Goal: Complete application form: Complete application form

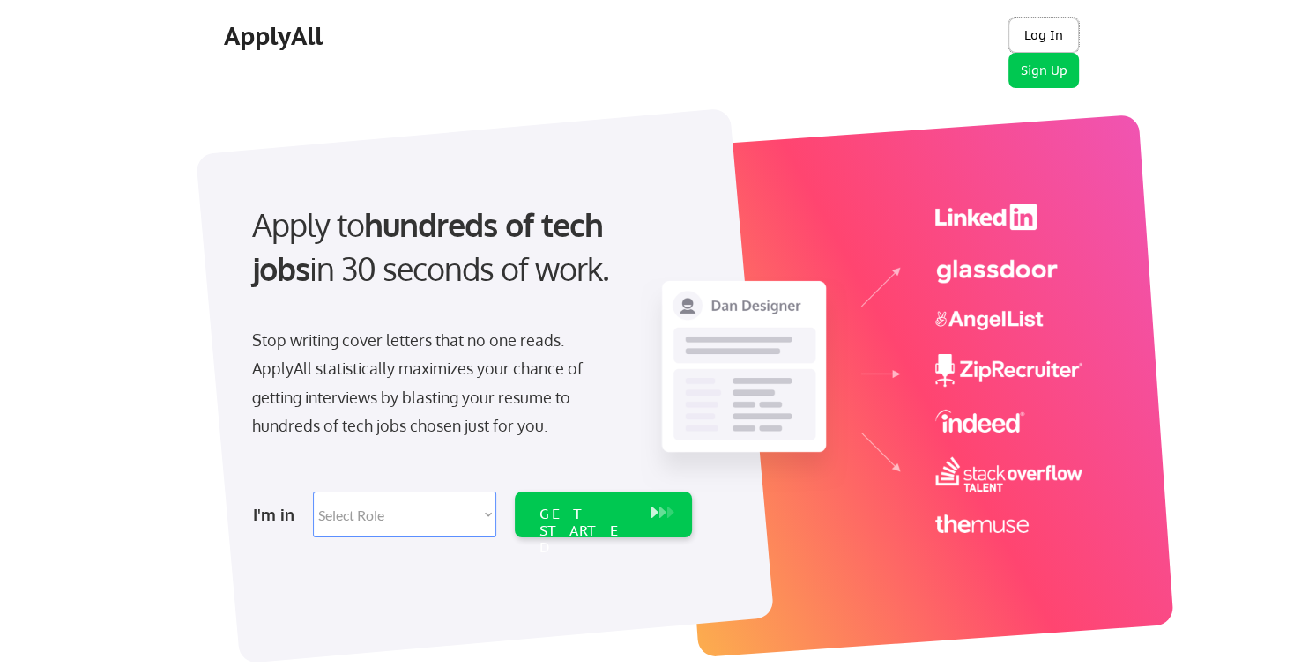
click at [1056, 33] on button "Log In" at bounding box center [1043, 35] width 71 height 35
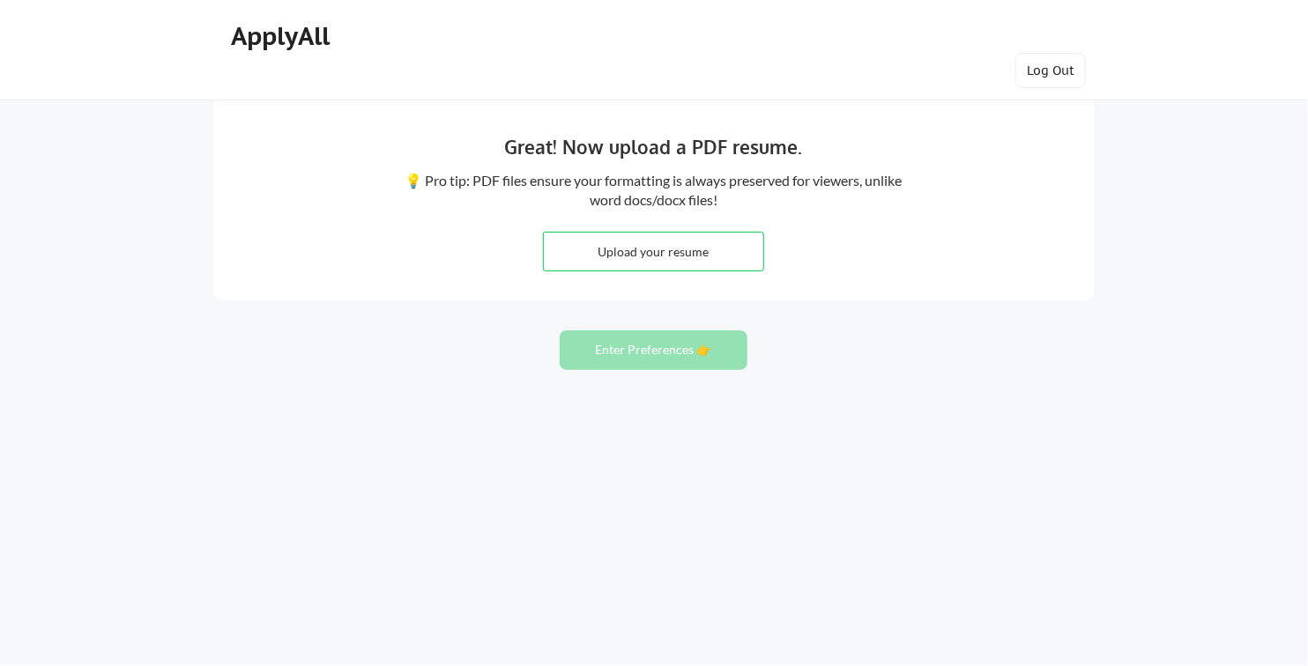
click at [647, 249] on input "file" at bounding box center [653, 252] width 219 height 38
type input "C:\fakepath\[DATE]_Dave_Resume.pdf"
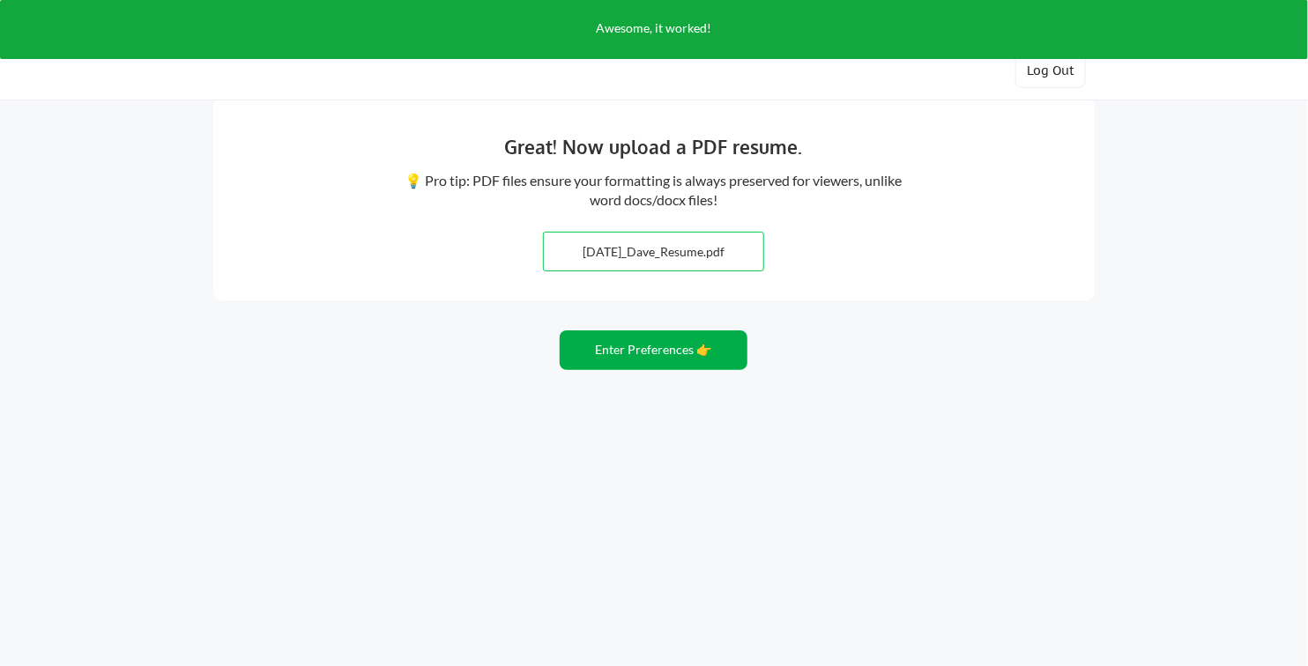
click at [656, 360] on button "Enter Preferences 👉" at bounding box center [654, 351] width 188 height 40
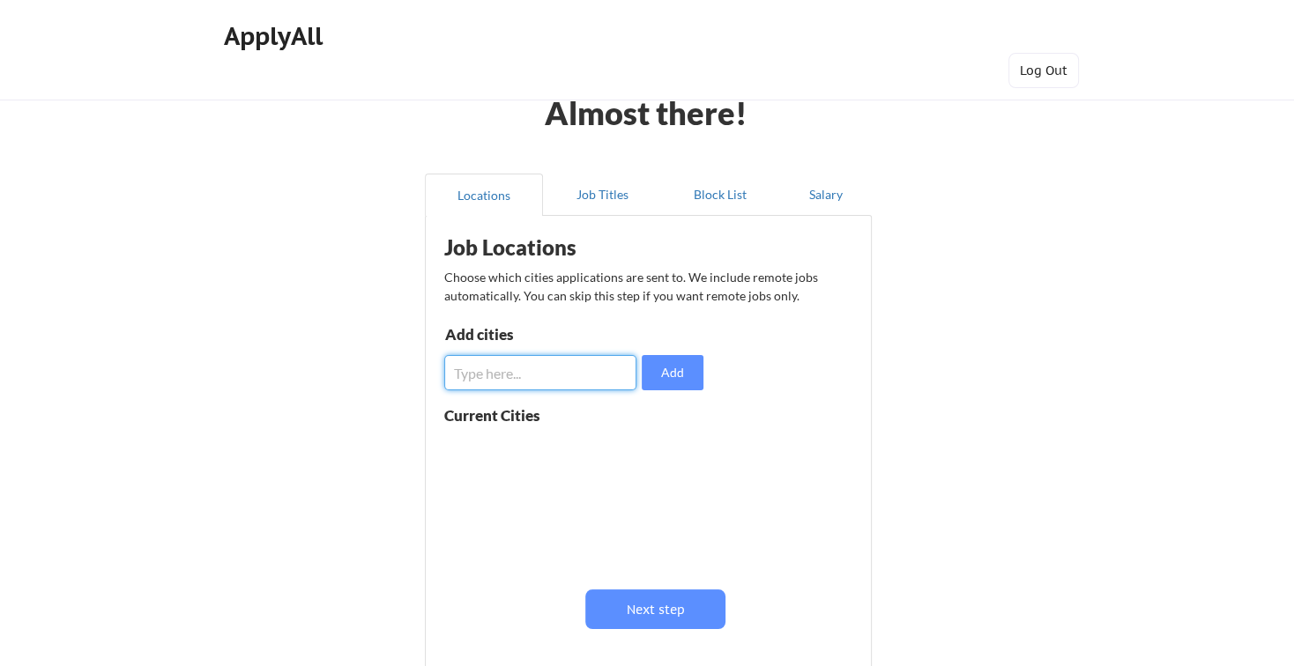
click at [546, 371] on input "input" at bounding box center [540, 372] width 192 height 35
type input "[GEOGRAPHIC_DATA], [GEOGRAPHIC_DATA]"
click at [695, 375] on button "Add" at bounding box center [673, 372] width 62 height 35
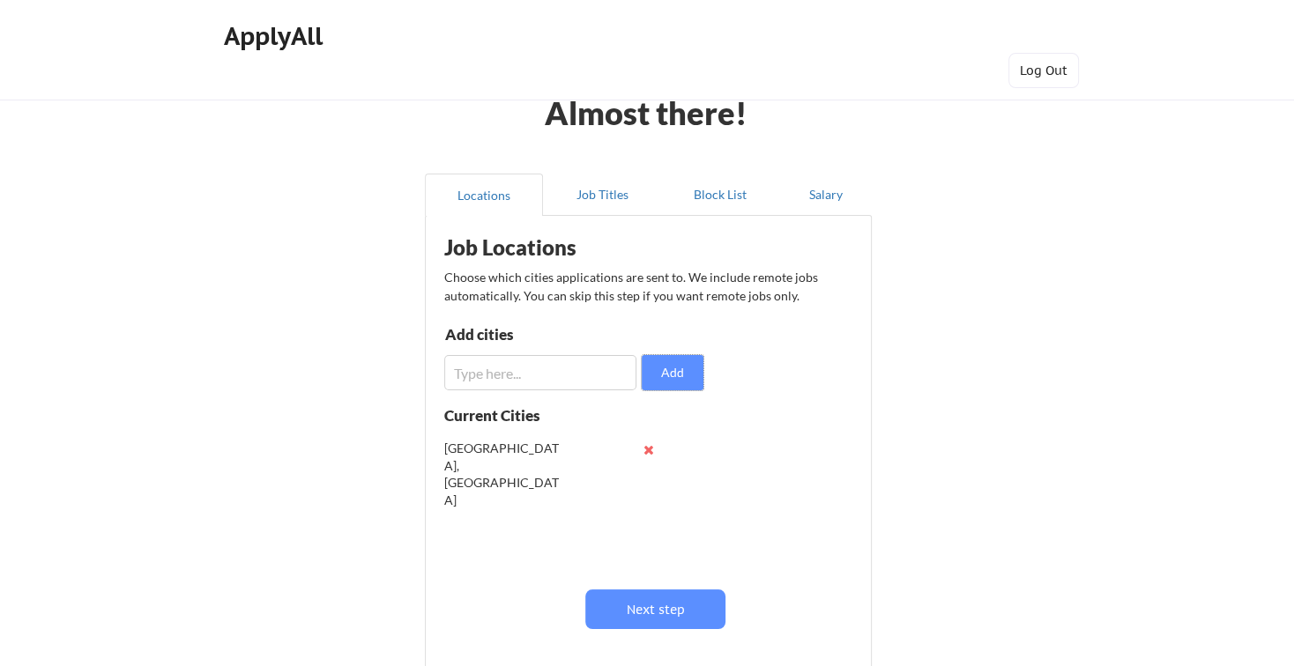
click at [524, 379] on input "input" at bounding box center [540, 372] width 192 height 35
type input "c"
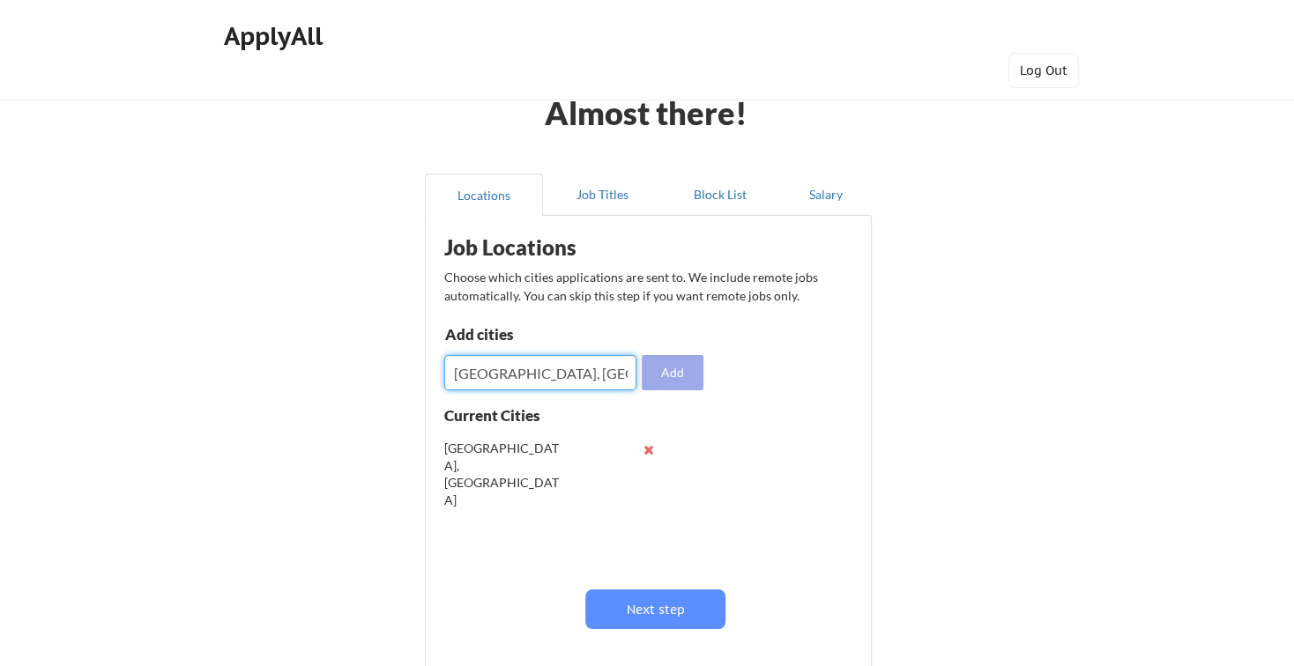
type input "[GEOGRAPHIC_DATA], [GEOGRAPHIC_DATA]"
click at [679, 375] on button "Add" at bounding box center [673, 372] width 62 height 35
click at [498, 376] on input "input" at bounding box center [540, 372] width 192 height 35
type input "[GEOGRAPHIC_DATA], [GEOGRAPHIC_DATA]"
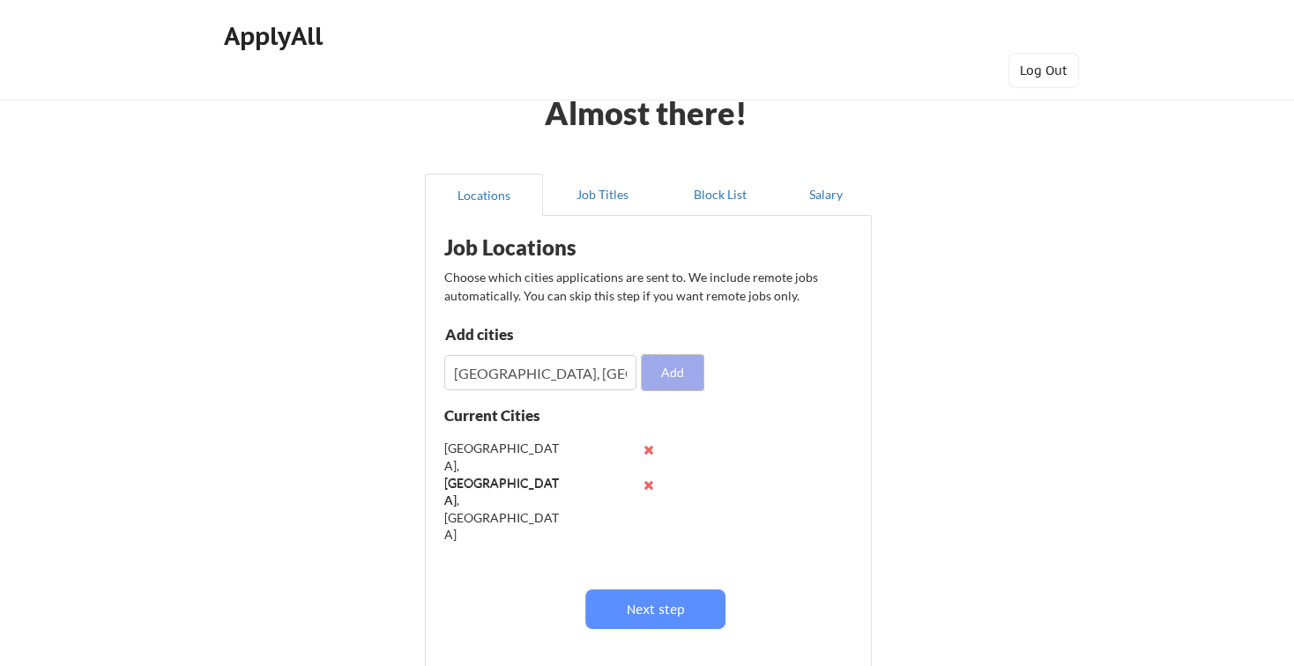
click at [668, 371] on button "Add" at bounding box center [673, 372] width 62 height 35
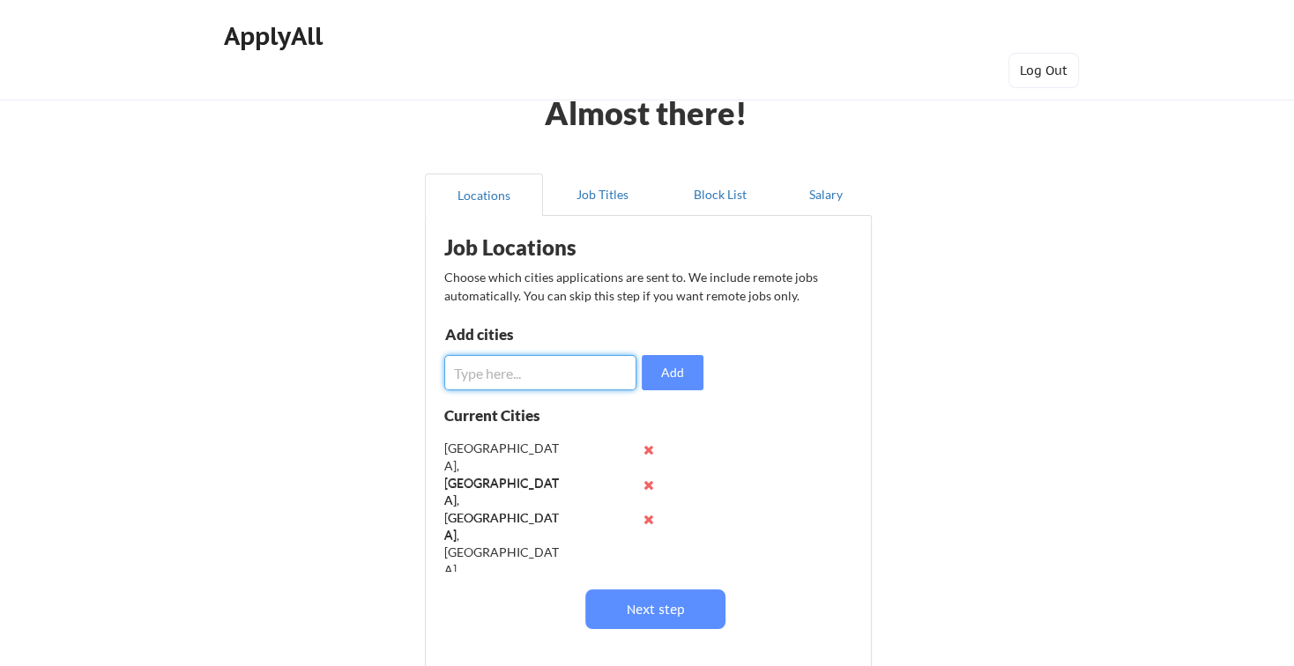
click at [524, 376] on input "input" at bounding box center [540, 372] width 192 height 35
type input "[GEOGRAPHIC_DATA], [GEOGRAPHIC_DATA]"
click at [648, 375] on button "Add" at bounding box center [673, 372] width 62 height 35
click at [520, 370] on input "input" at bounding box center [540, 372] width 192 height 35
type input "[GEOGRAPHIC_DATA], [GEOGRAPHIC_DATA]"
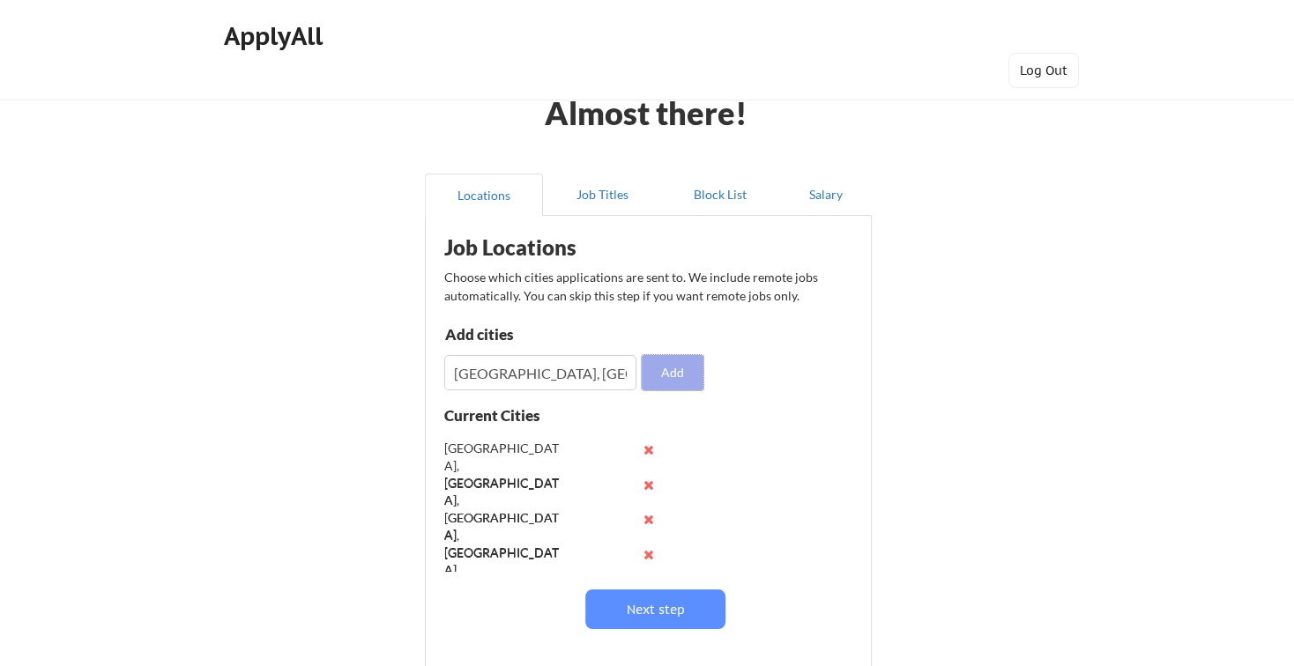
click at [673, 370] on button "Add" at bounding box center [673, 372] width 62 height 35
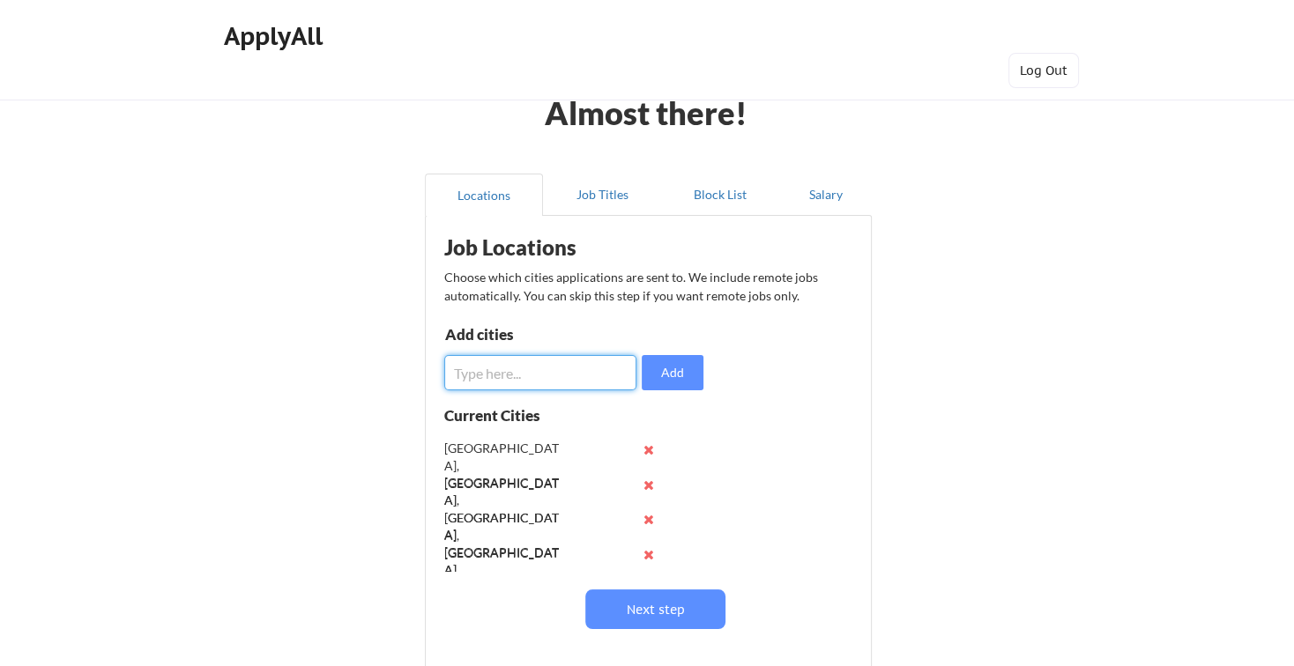
click at [505, 374] on input "input" at bounding box center [540, 372] width 192 height 35
type input "[GEOGRAPHIC_DATA], [GEOGRAPHIC_DATA]"
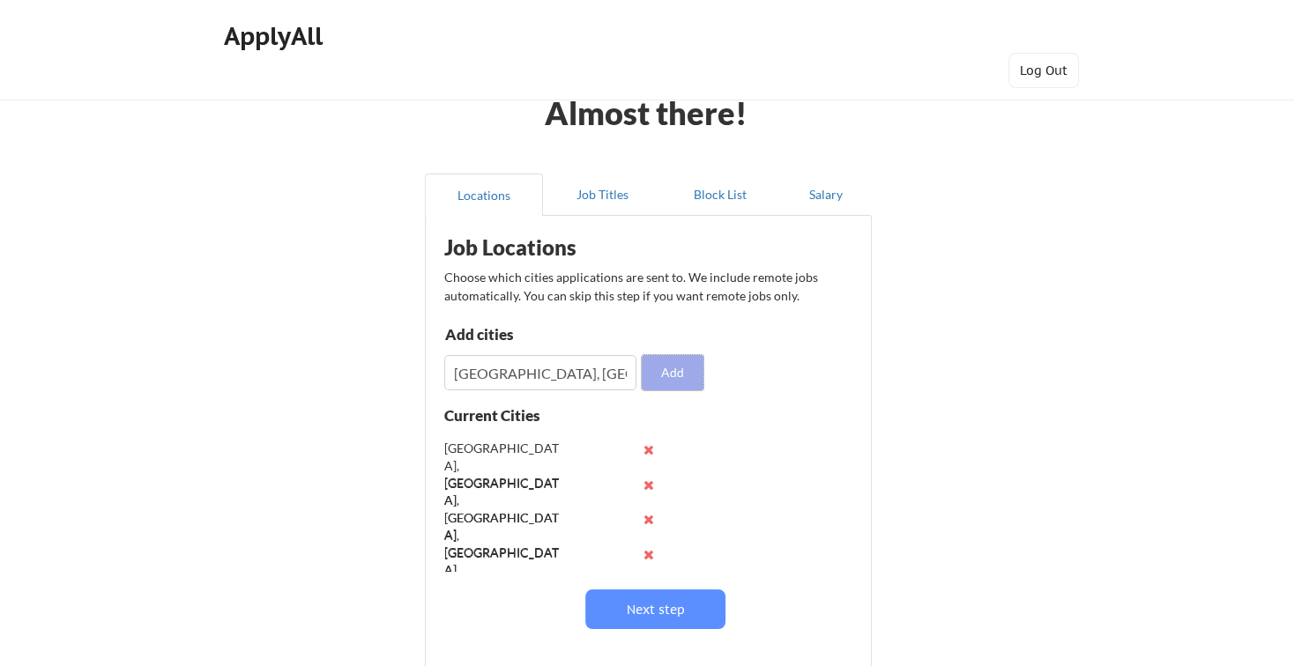
click at [674, 375] on button "Add" at bounding box center [673, 372] width 62 height 35
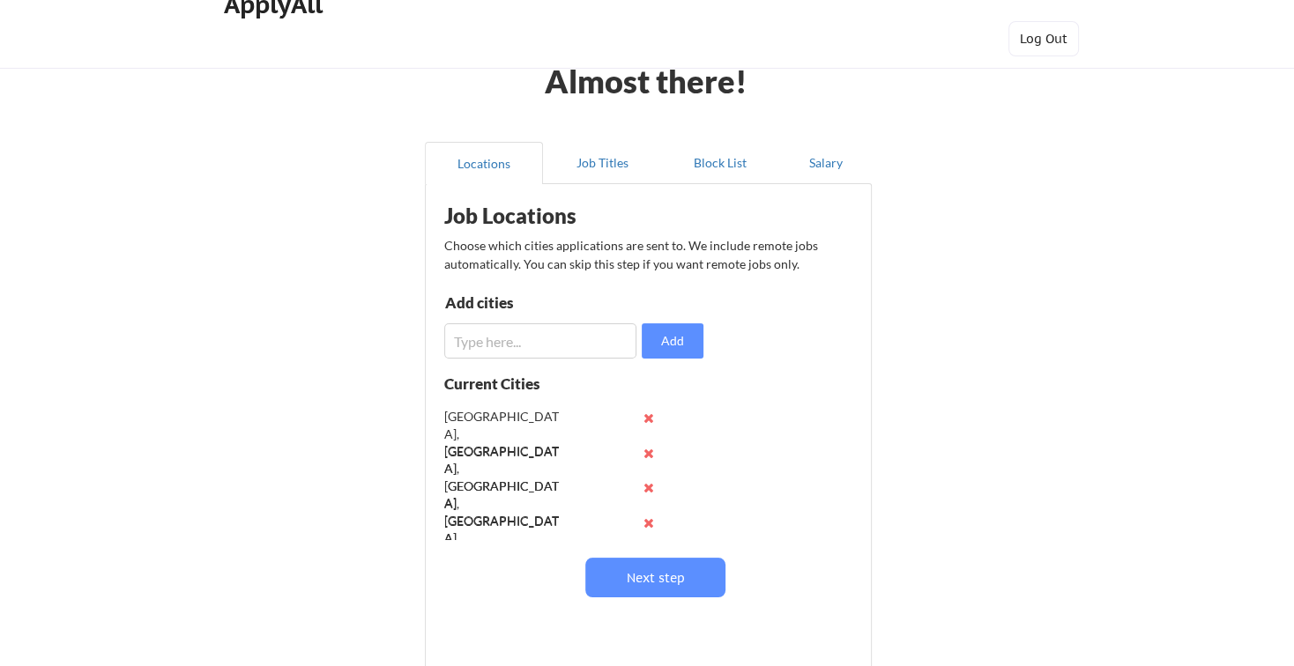
click at [665, 469] on div "Current Cities [GEOGRAPHIC_DATA], [GEOGRAPHIC_DATA] [GEOGRAPHIC_DATA], [GEOGRAP…" at bounding box center [573, 463] width 259 height 175
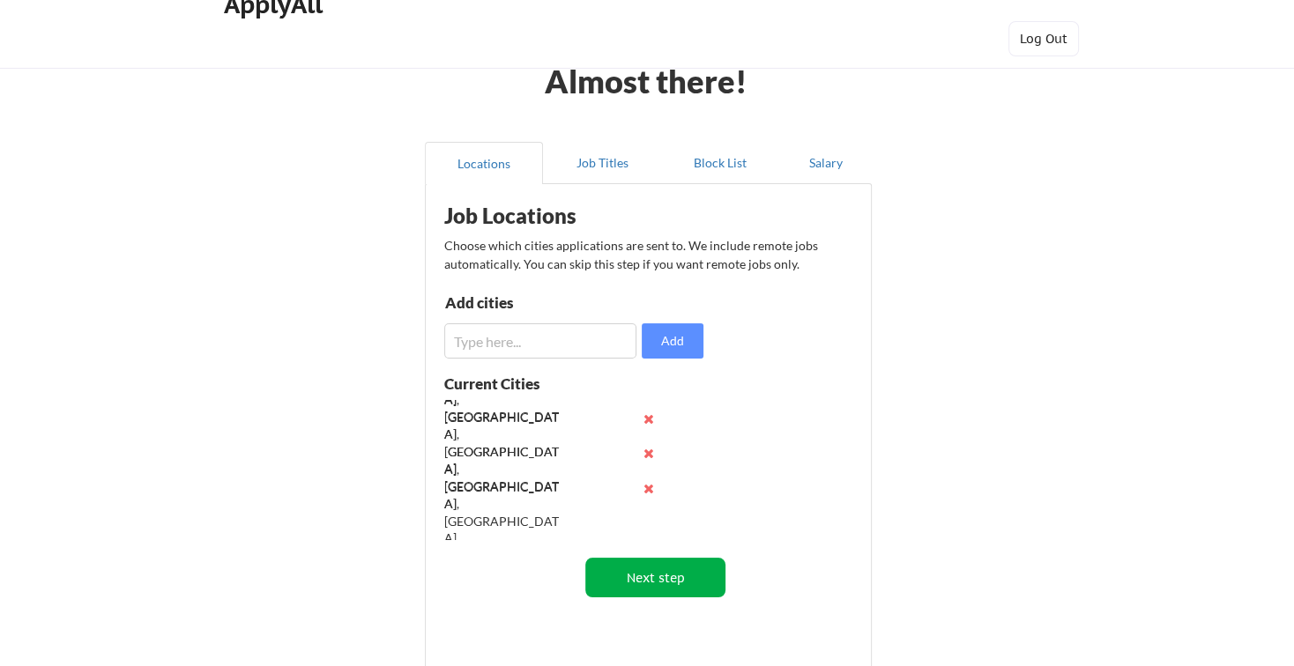
click at [661, 583] on button "Next step" at bounding box center [655, 578] width 140 height 40
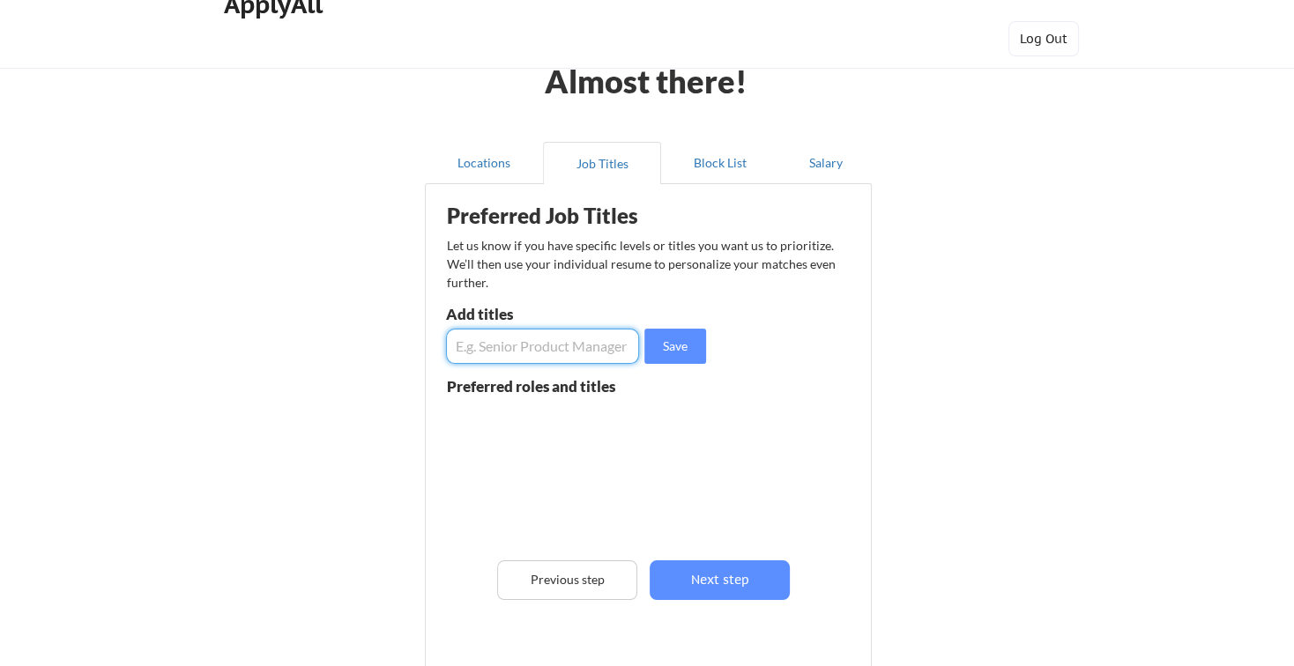
click at [511, 346] on input "input" at bounding box center [542, 346] width 193 height 35
type input "Head of Product"
click at [681, 345] on button "Save" at bounding box center [675, 346] width 62 height 35
click at [554, 348] on input "input" at bounding box center [542, 346] width 193 height 35
type input "H"
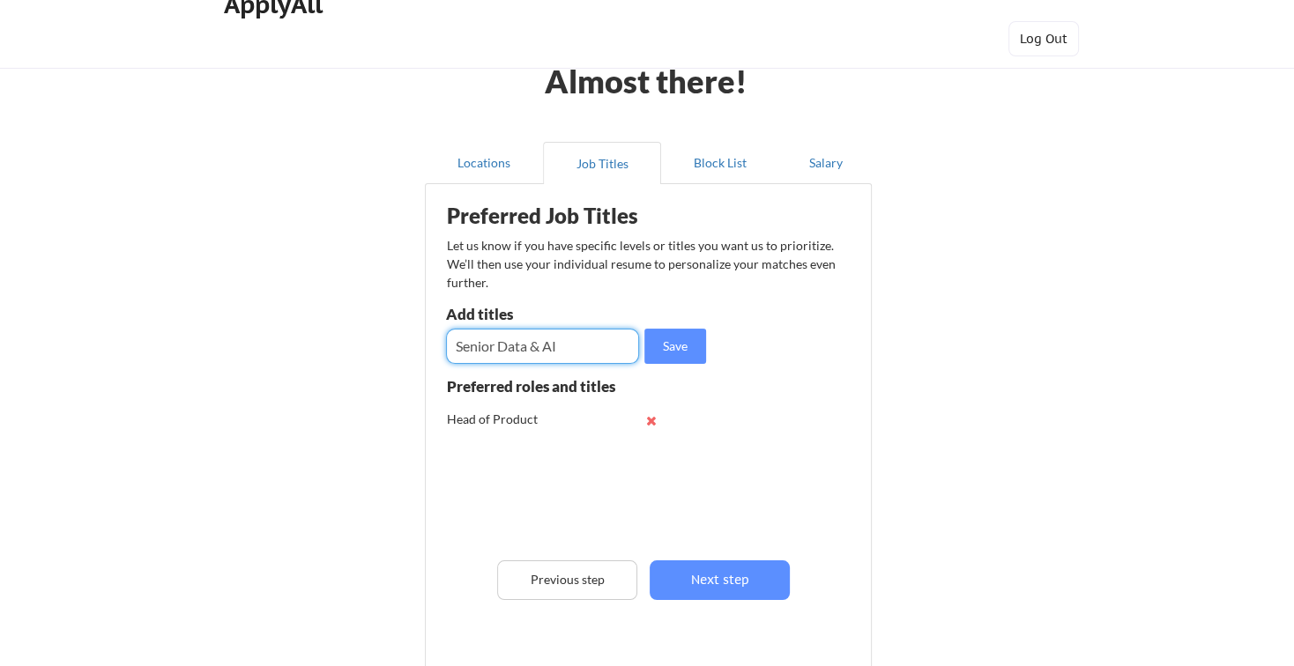
drag, startPoint x: 497, startPoint y: 345, endPoint x: 451, endPoint y: 345, distance: 45.8
click at [451, 345] on input "input" at bounding box center [542, 346] width 193 height 35
type input "Vice President, Data & AI"
click at [677, 346] on button "Save" at bounding box center [675, 346] width 62 height 35
click at [517, 346] on input "input" at bounding box center [542, 346] width 193 height 35
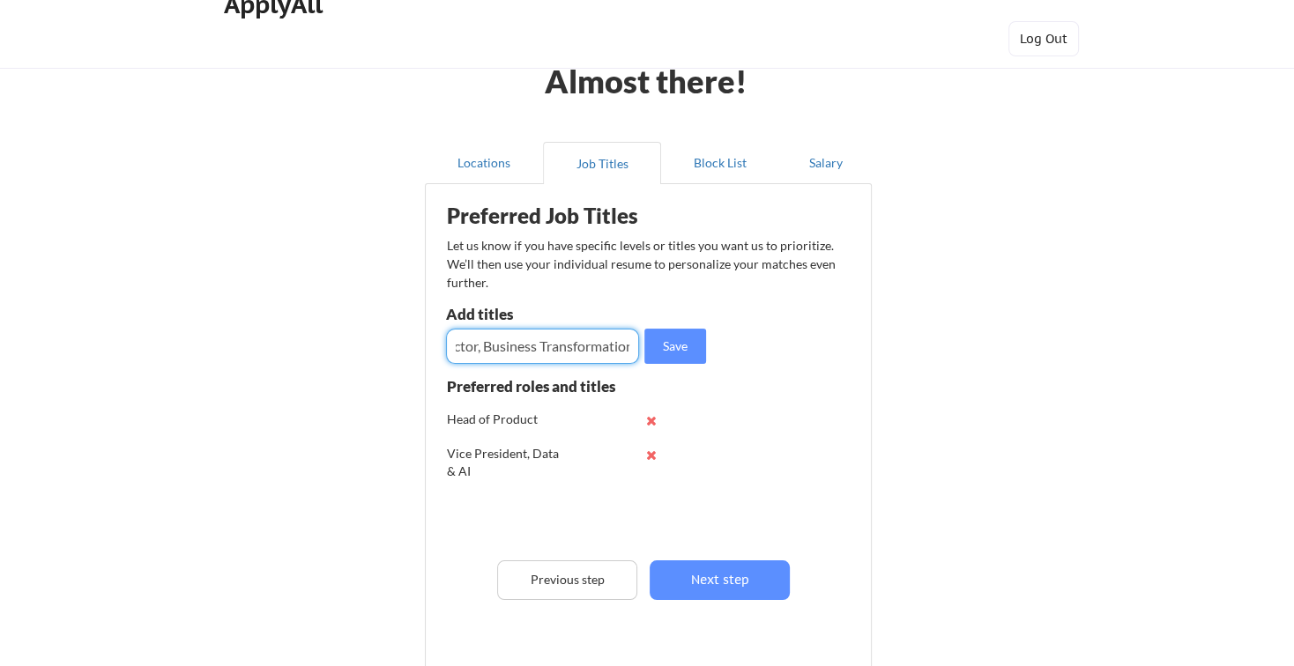
scroll to position [0, 78]
type input "Senior Director, Business Transformation"
click at [679, 351] on button "Save" at bounding box center [675, 346] width 62 height 35
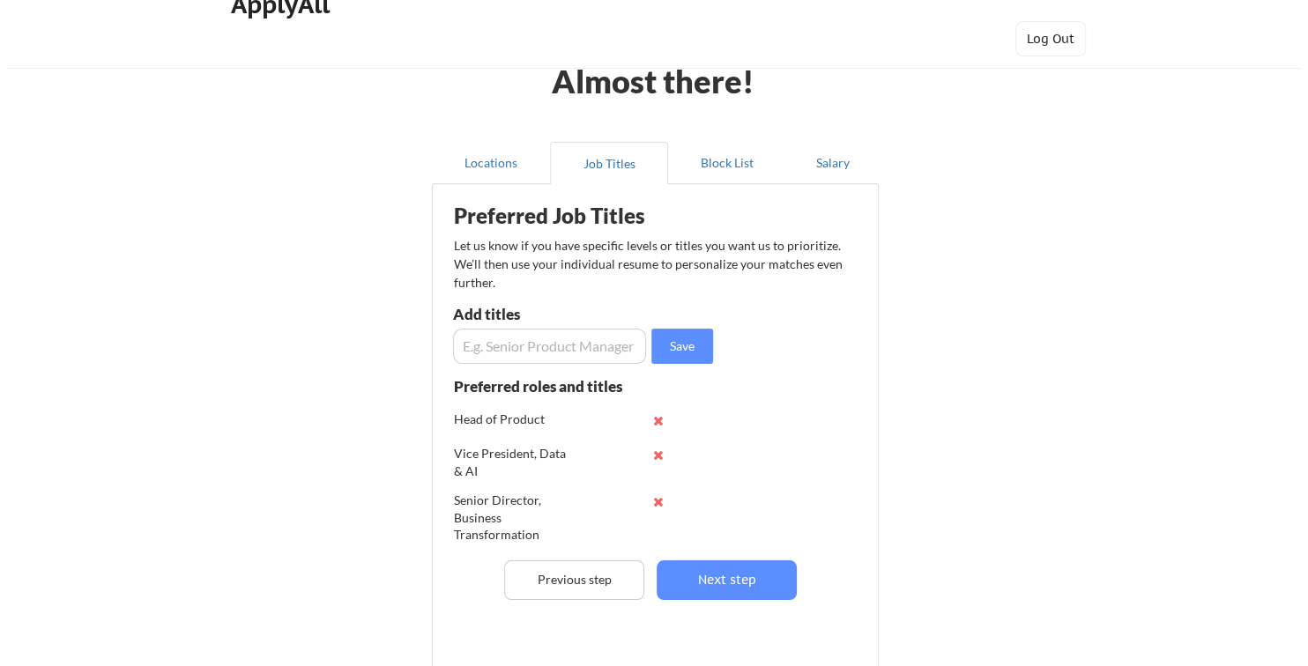
scroll to position [5, 0]
click at [746, 479] on div "Preferred Job Titles Let us know if you have specific levels or titles you want…" at bounding box center [652, 438] width 435 height 491
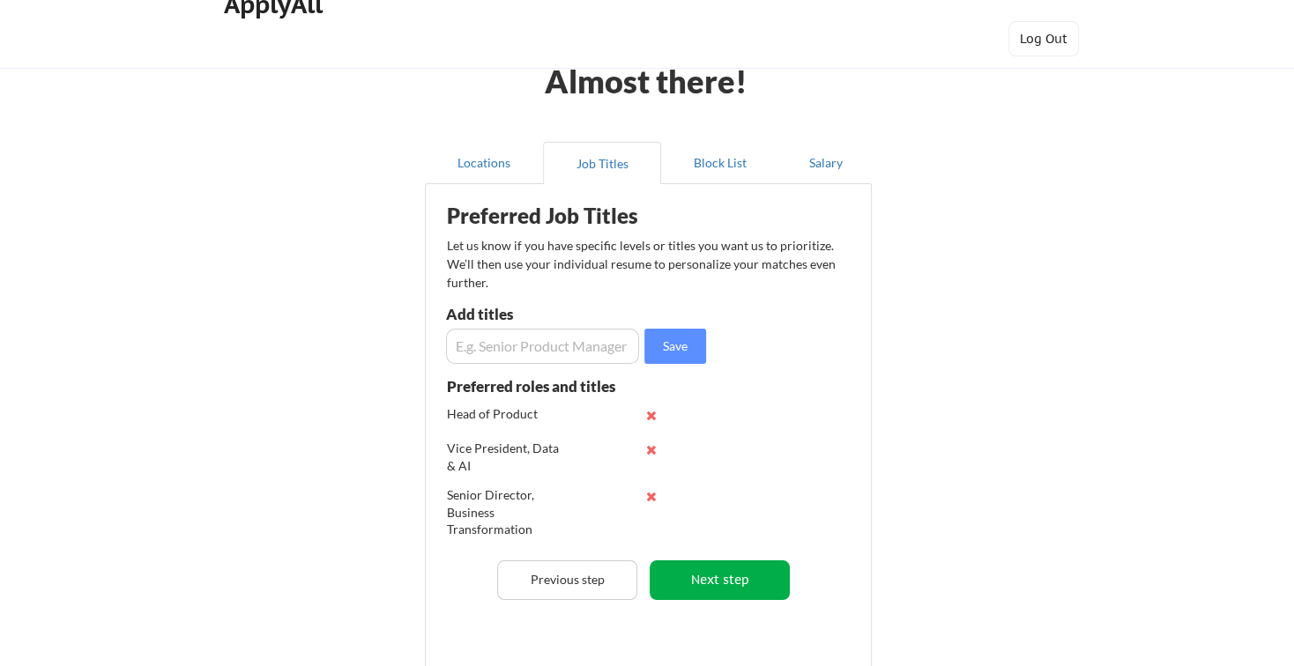
click at [754, 588] on button "Next step" at bounding box center [720, 581] width 140 height 40
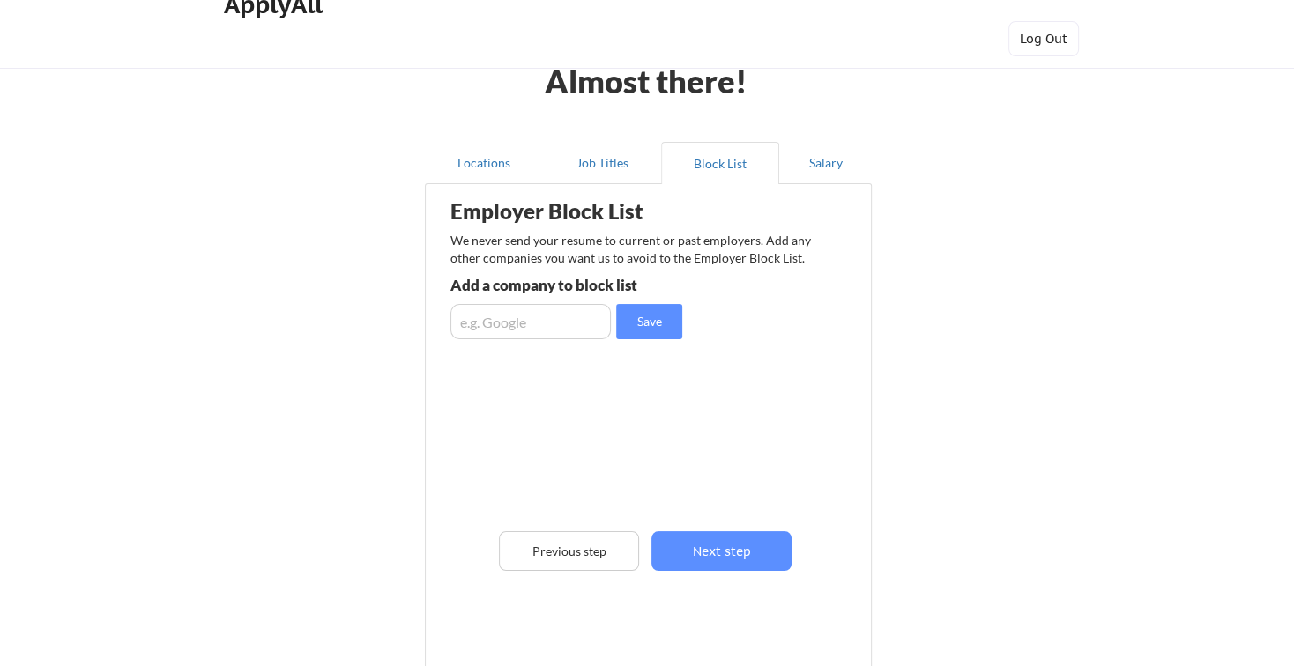
click at [552, 326] on input "input" at bounding box center [530, 321] width 160 height 35
type input "Google"
drag, startPoint x: 526, startPoint y: 326, endPoint x: 311, endPoint y: 325, distance: 215.1
click at [311, 325] on div "Almost there! Locations Job Titles Block List Salary Employer Block List We nev…" at bounding box center [647, 415] width 1294 height 895
type input "FedEx"
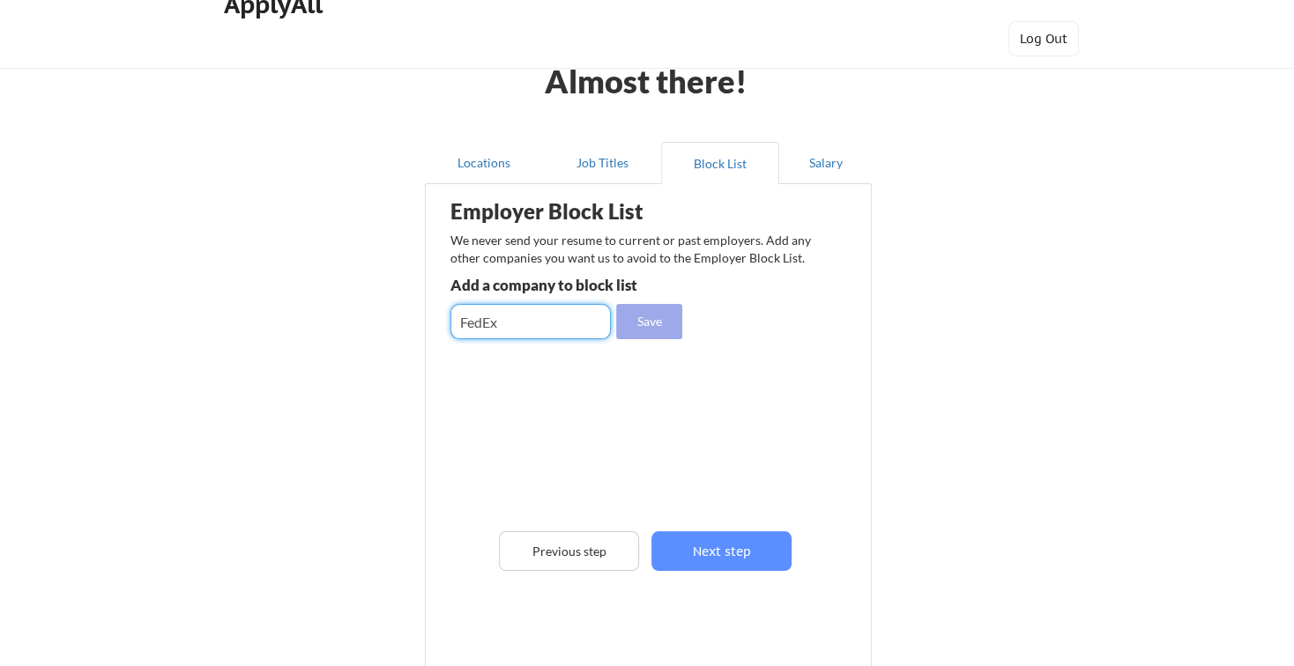
click at [644, 328] on button "Save" at bounding box center [649, 321] width 66 height 35
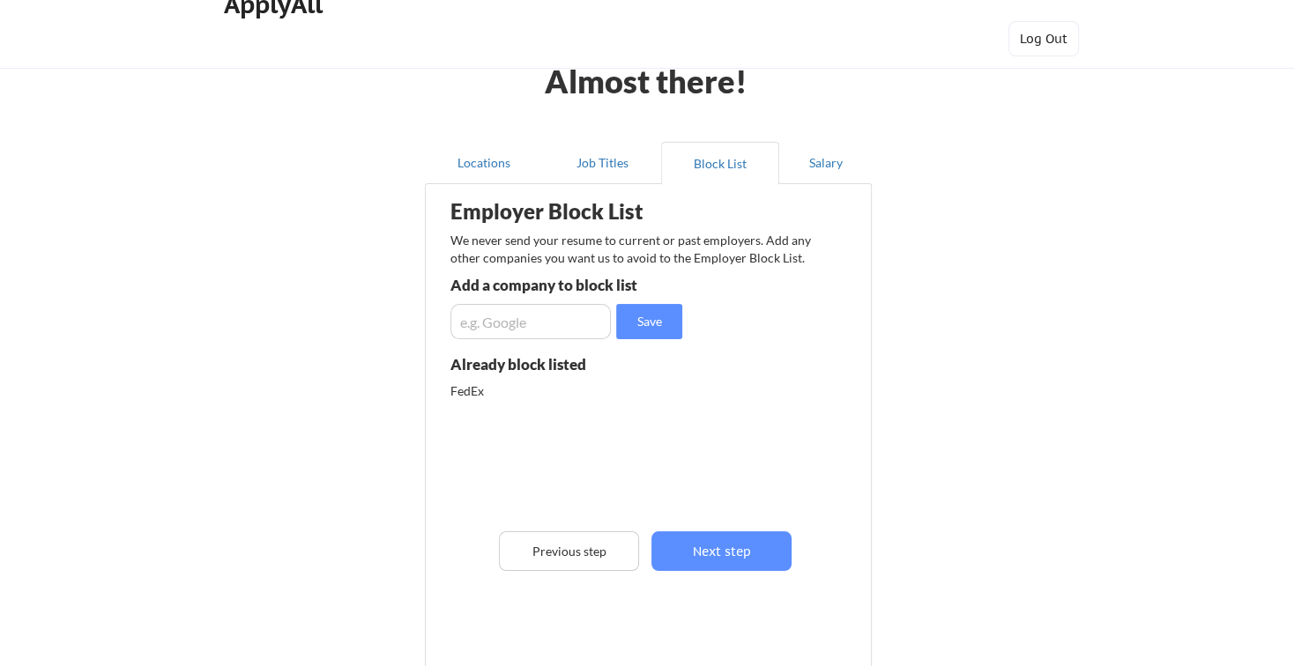
click at [512, 326] on input "input" at bounding box center [530, 321] width 160 height 35
type input "PepsiCo"
click at [636, 328] on button "Save" at bounding box center [649, 321] width 66 height 35
click at [694, 556] on button "Next step" at bounding box center [721, 551] width 140 height 40
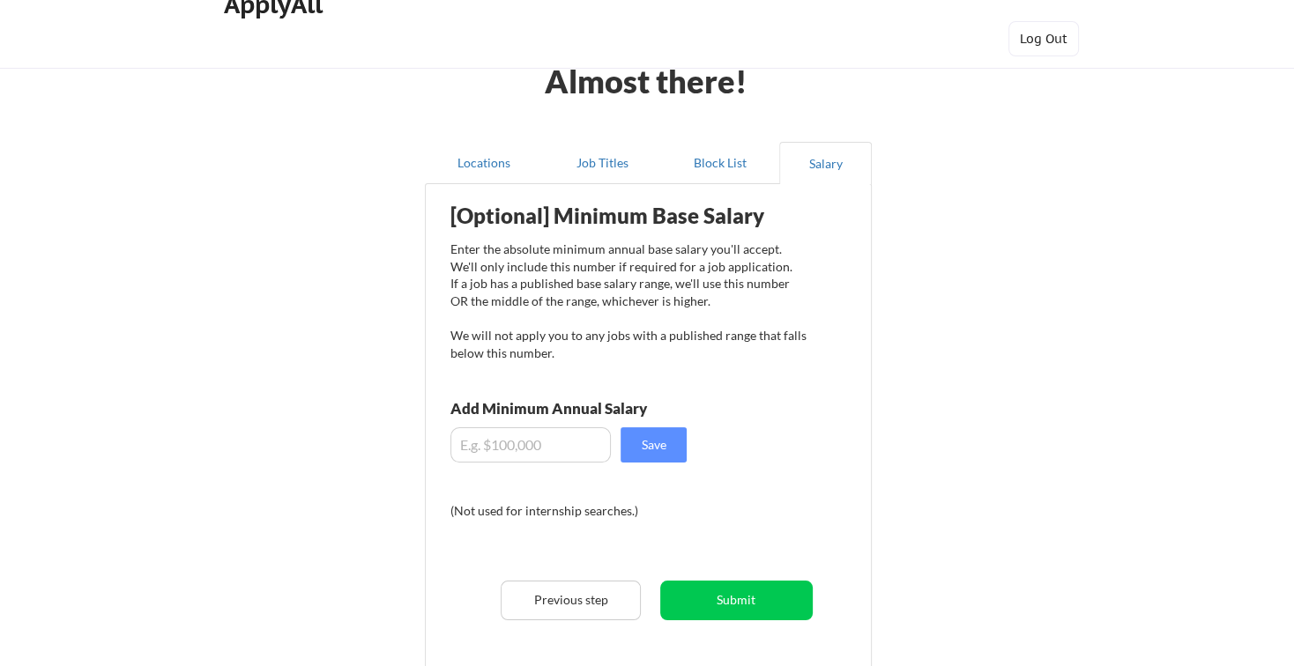
click at [520, 450] on input "input" at bounding box center [530, 444] width 160 height 35
type input "$225,000"
click at [641, 456] on button "Save" at bounding box center [654, 444] width 66 height 35
click at [650, 448] on button "Save" at bounding box center [654, 444] width 66 height 35
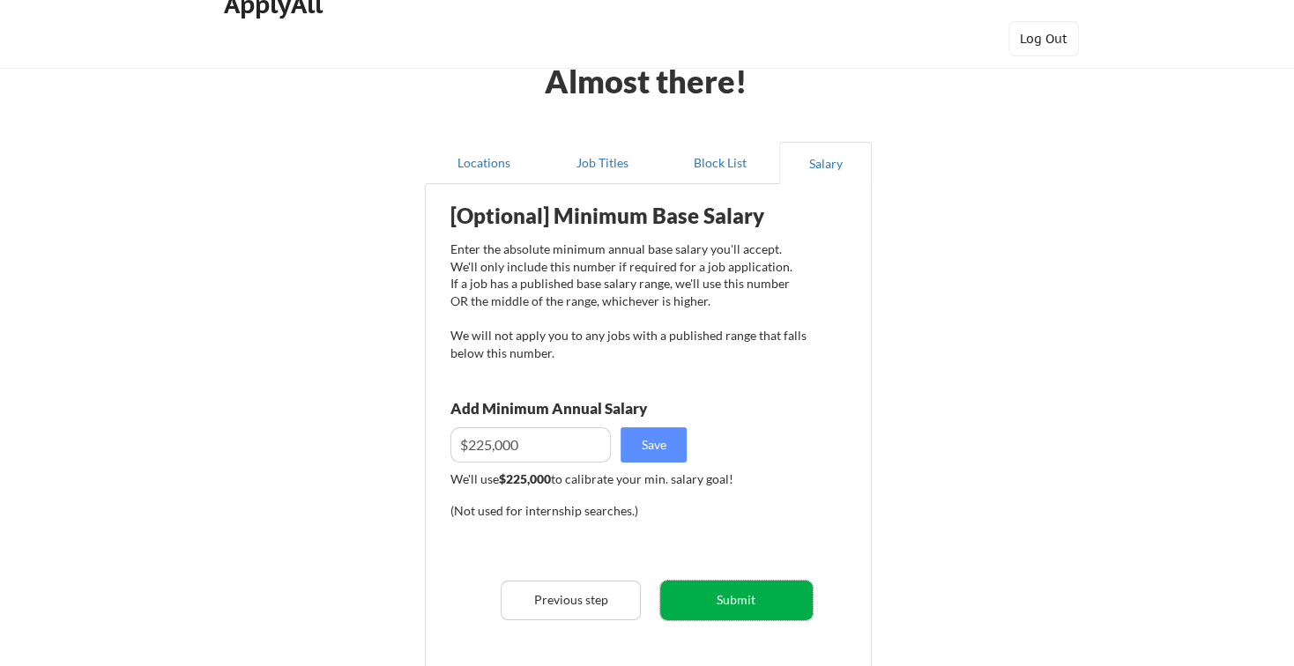
click at [747, 593] on button "Submit" at bounding box center [736, 601] width 152 height 40
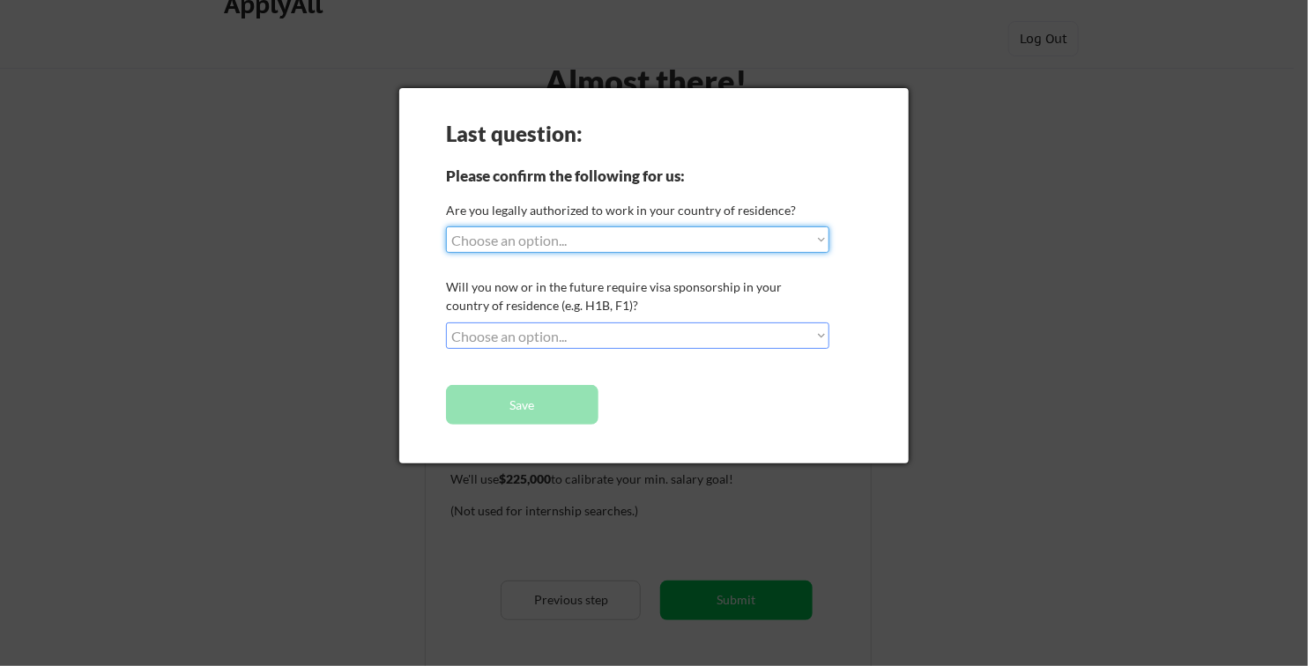
click at [688, 244] on select "Choose an option... Yes, I am a [DEMOGRAPHIC_DATA] Citizen Yes, I am a [DEMOGRA…" at bounding box center [637, 240] width 383 height 26
select select ""yes__i_am_a_[DEMOGRAPHIC_DATA]""
click at [446, 227] on select "Choose an option... Yes, I am a [DEMOGRAPHIC_DATA] Citizen Yes, I am a [DEMOGRA…" at bounding box center [637, 240] width 383 height 26
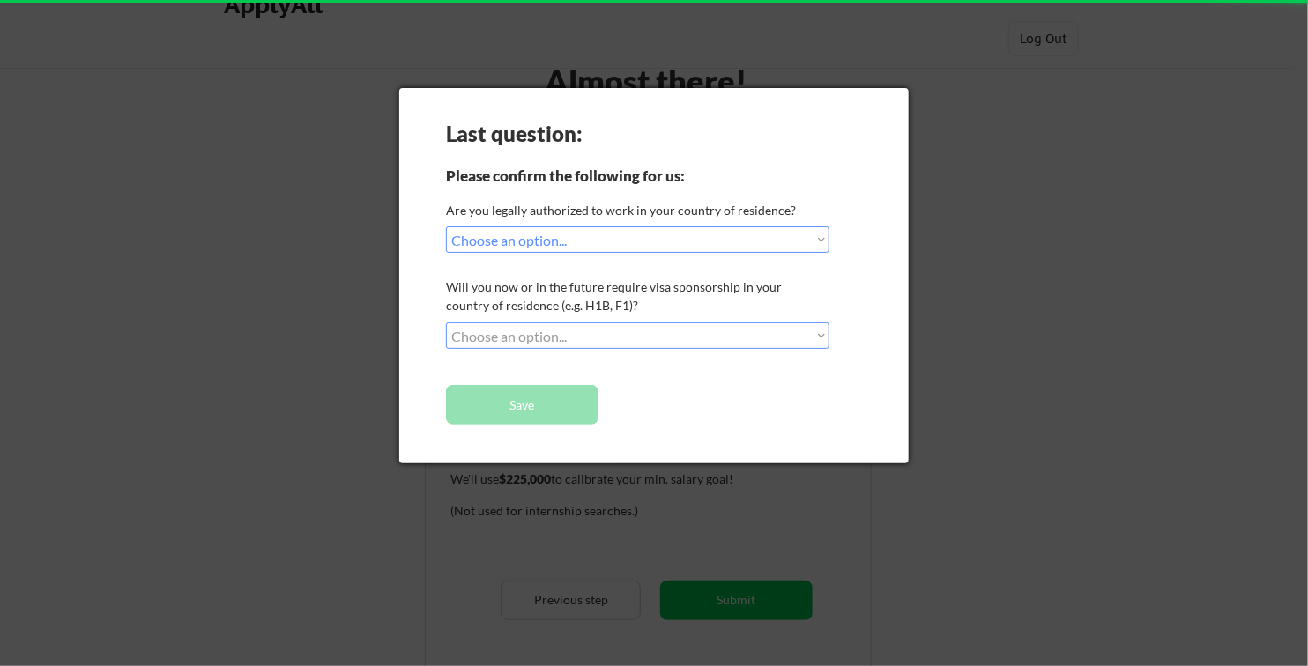
click at [640, 331] on select "Choose an option... No, I will not need sponsorship Yes, I will need sponsorship" at bounding box center [637, 336] width 383 height 26
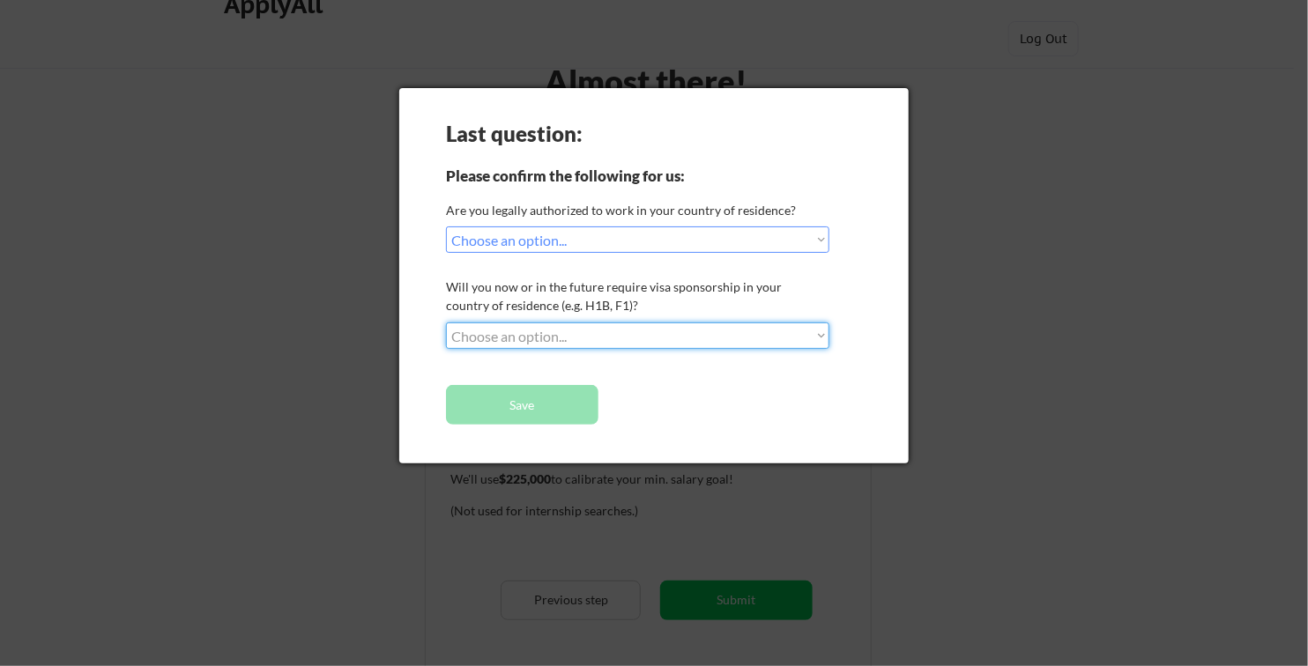
select select ""no__i_will_not_need_sponsorship""
click at [446, 323] on select "Choose an option... No, I will not need sponsorship Yes, I will need sponsorship" at bounding box center [637, 336] width 383 height 26
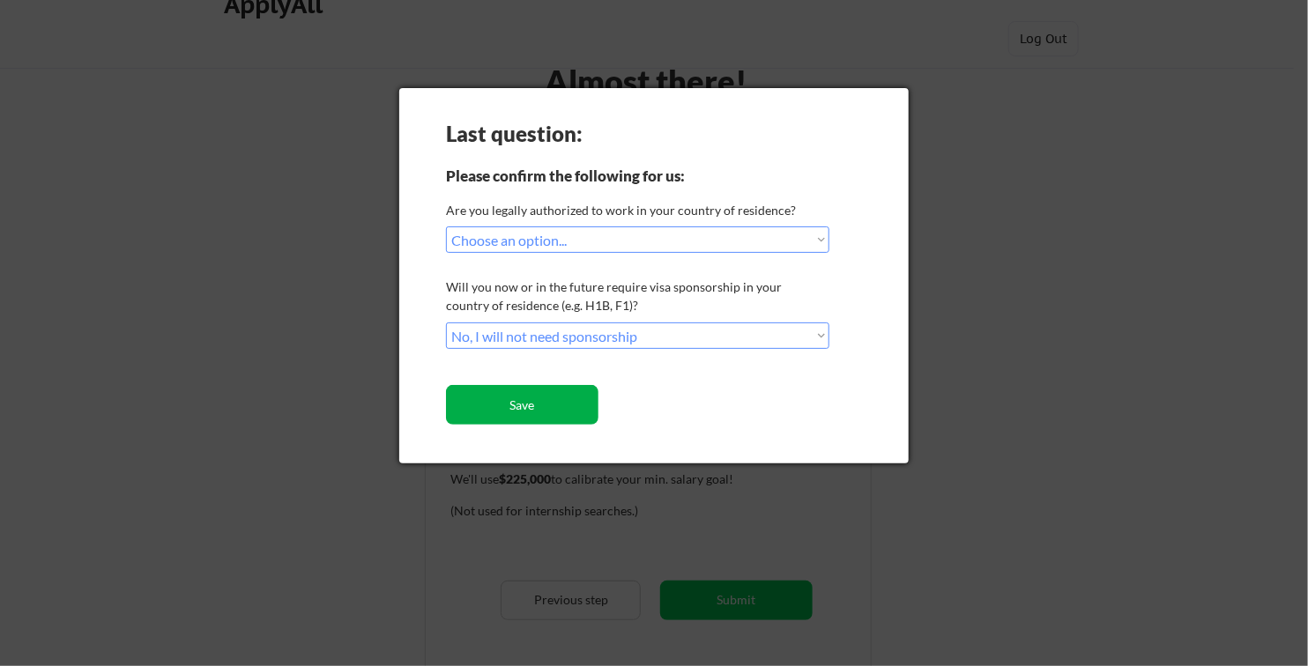
click at [568, 405] on button "Save" at bounding box center [522, 405] width 152 height 40
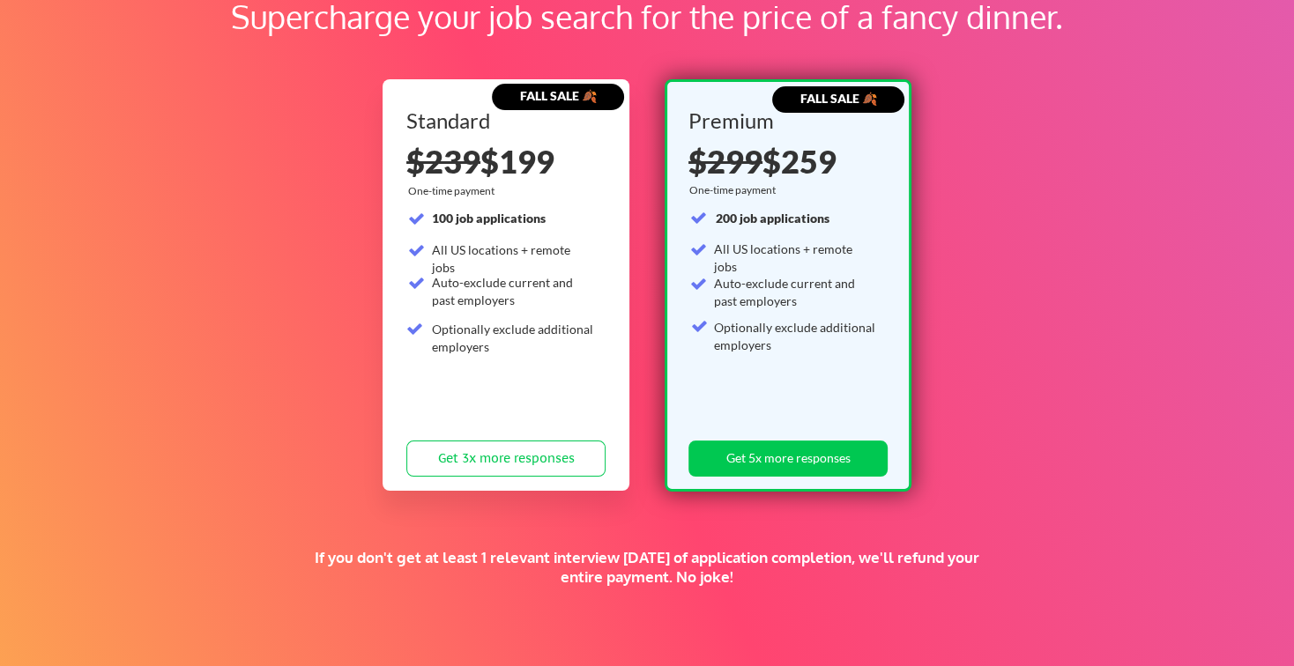
scroll to position [367, 0]
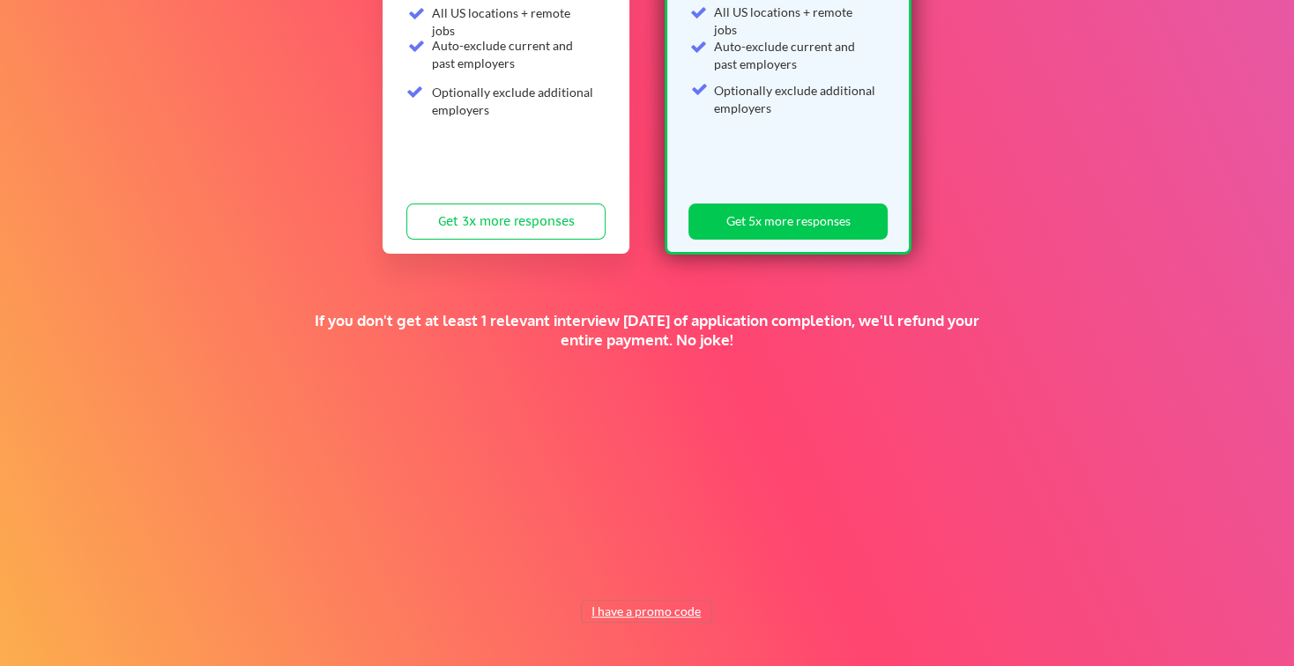
click at [654, 613] on button "I have a promo code" at bounding box center [647, 611] width 130 height 21
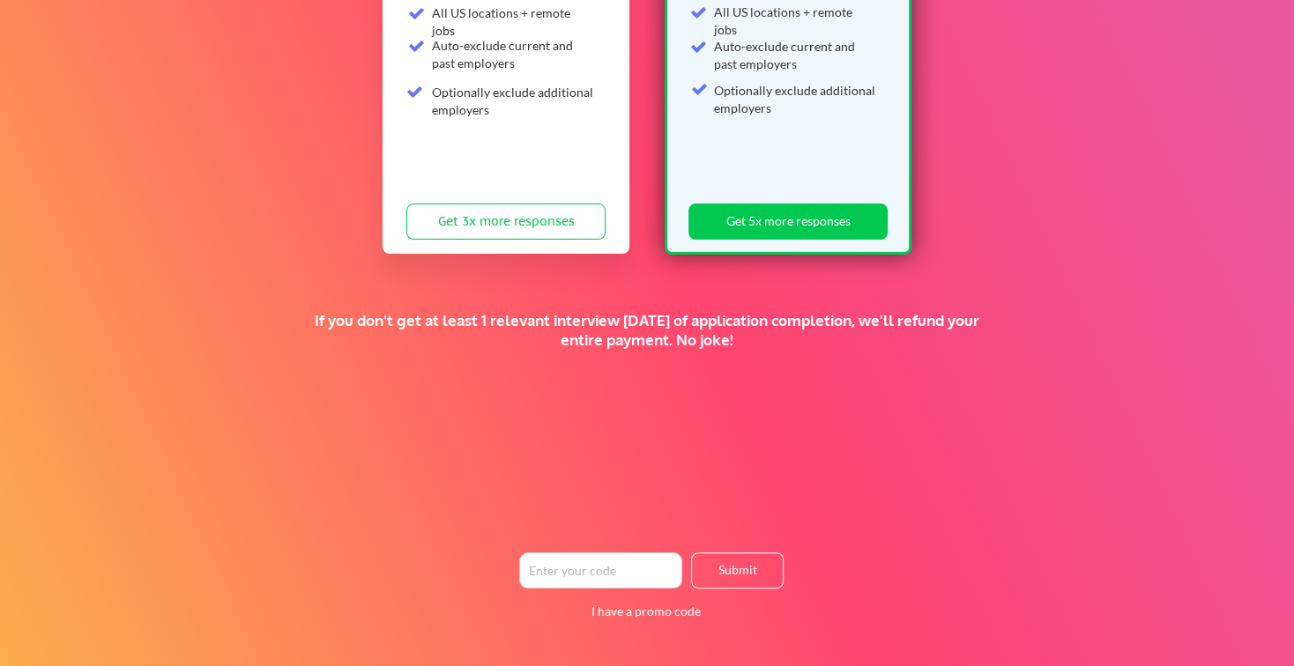
click at [598, 563] on input "input" at bounding box center [600, 571] width 163 height 36
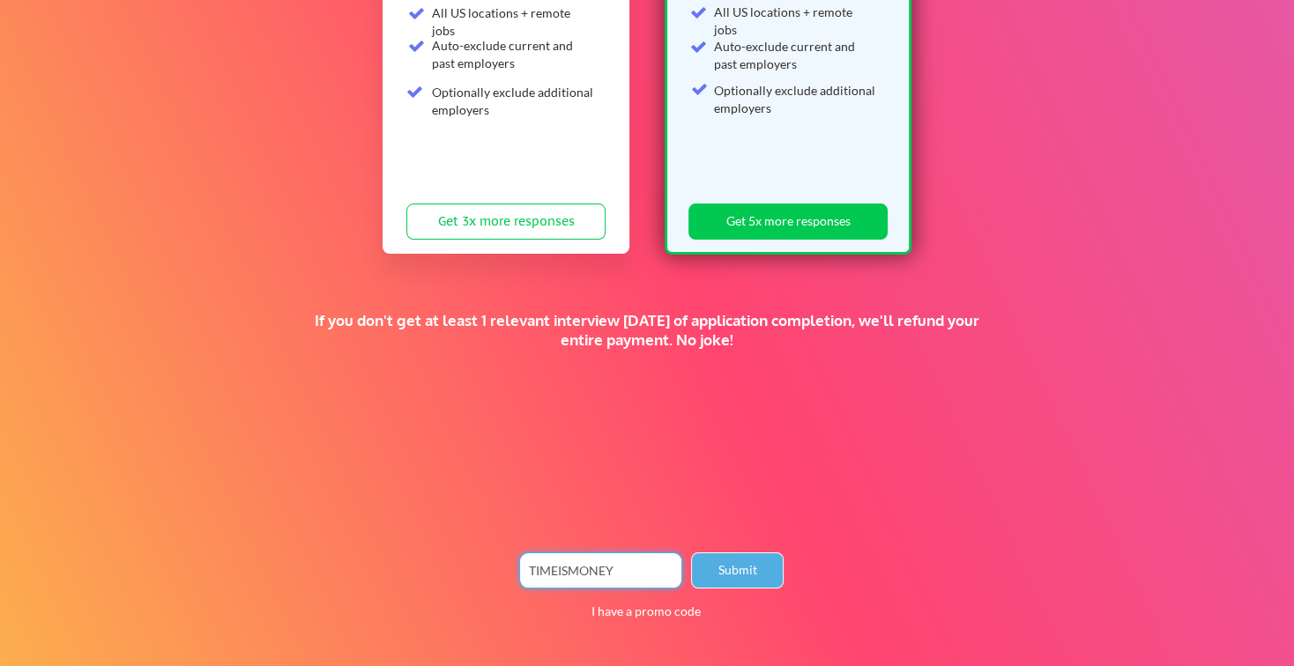
type input "TIMEISMONEY"
click at [765, 566] on button "Submit" at bounding box center [737, 571] width 93 height 36
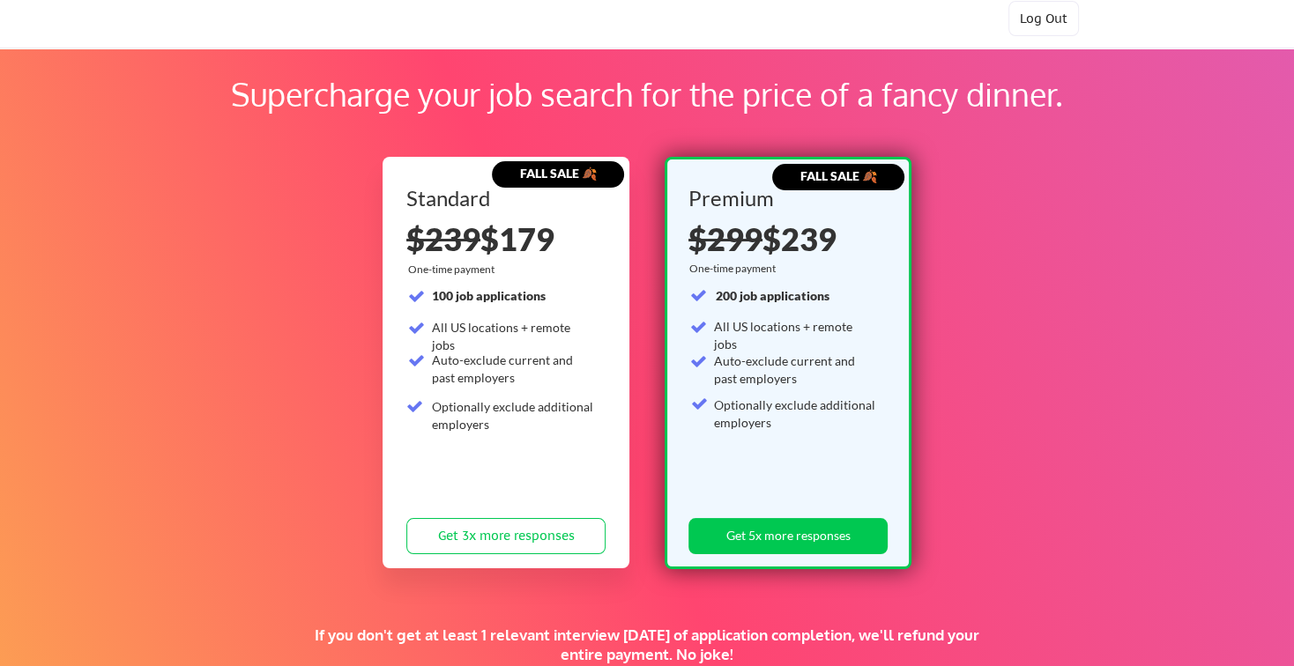
scroll to position [0, 0]
